Goal: Transaction & Acquisition: Purchase product/service

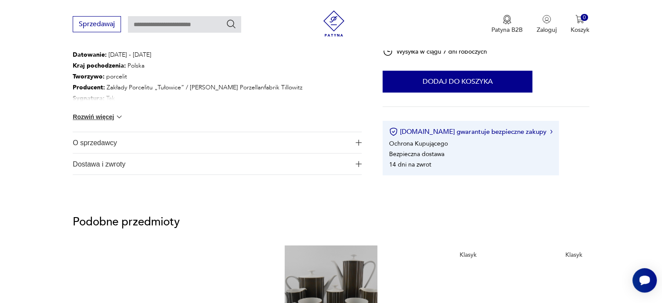
scroll to position [523, 0]
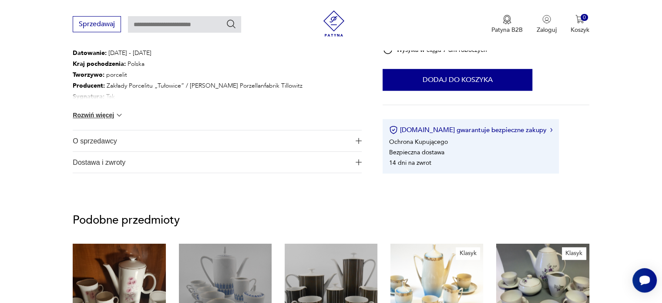
click at [119, 113] on img at bounding box center [119, 115] width 9 height 9
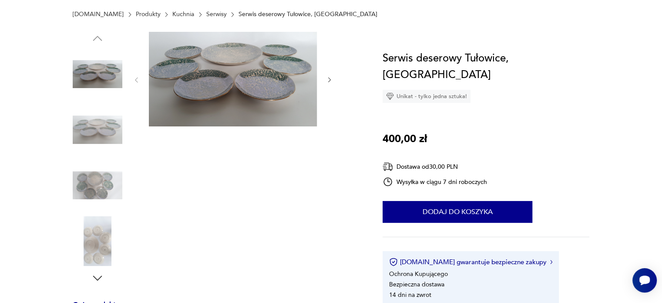
scroll to position [35, 0]
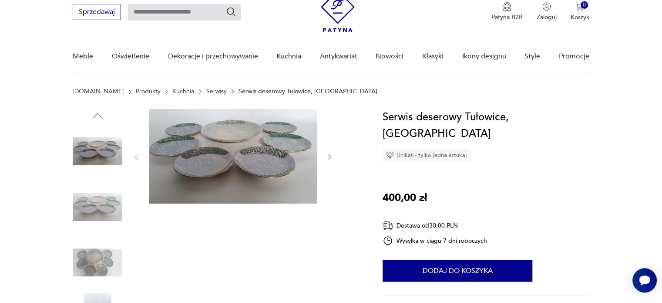
click at [250, 130] on img at bounding box center [233, 156] width 168 height 94
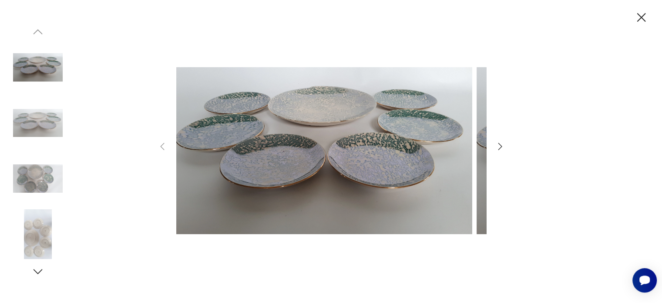
click at [250, 130] on img at bounding box center [324, 151] width 296 height 242
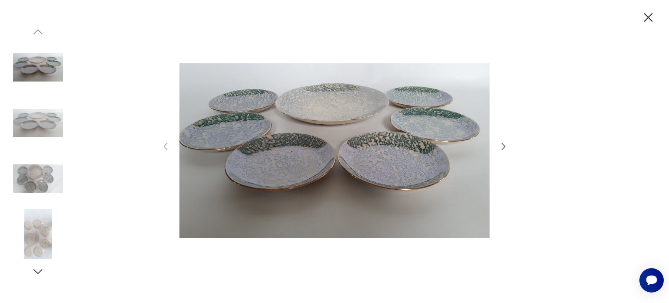
click at [499, 147] on icon "button" at bounding box center [503, 146] width 10 height 10
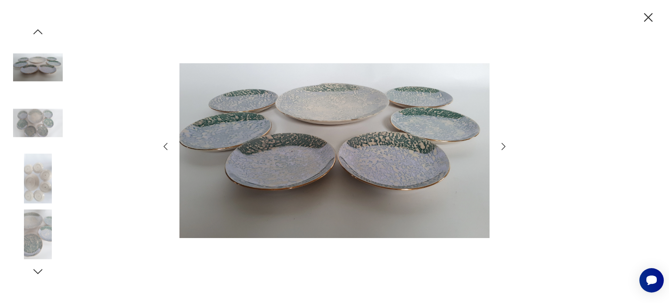
click at [499, 147] on icon "button" at bounding box center [503, 146] width 10 height 10
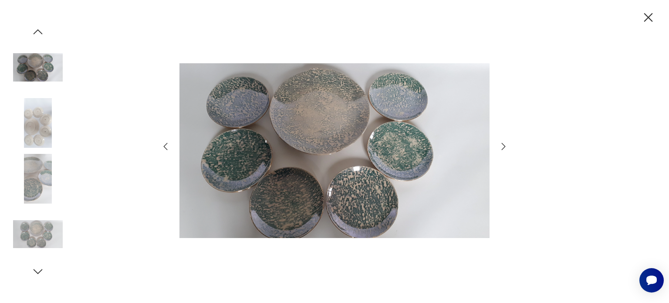
click at [499, 147] on icon "button" at bounding box center [503, 146] width 10 height 10
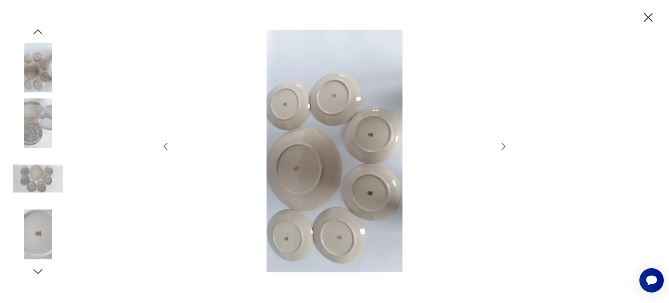
click at [499, 147] on icon "button" at bounding box center [503, 146] width 10 height 10
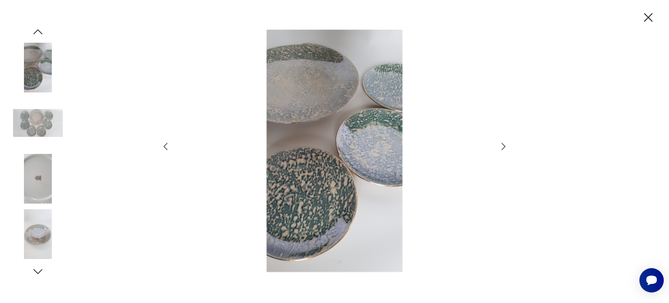
click at [499, 147] on icon "button" at bounding box center [503, 146] width 10 height 10
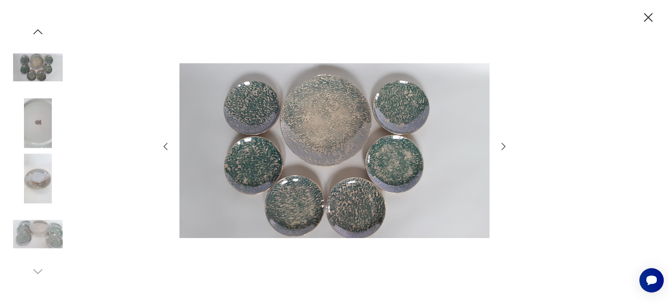
click at [646, 16] on icon "button" at bounding box center [648, 17] width 9 height 9
